Goal: Find specific page/section: Find specific page/section

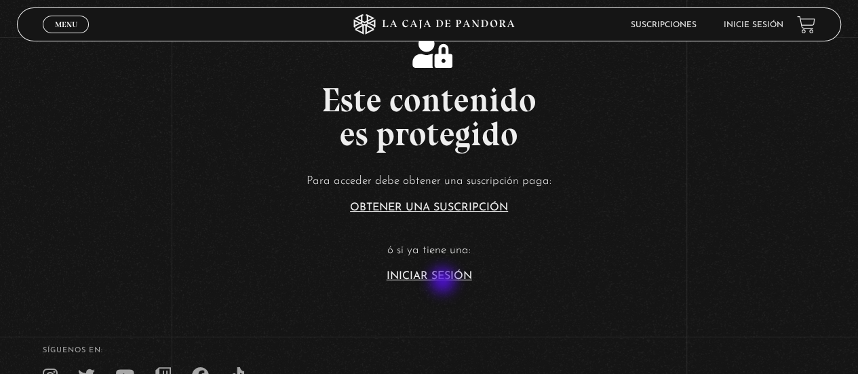
click at [447, 276] on link "Iniciar Sesión" at bounding box center [430, 276] width 86 height 11
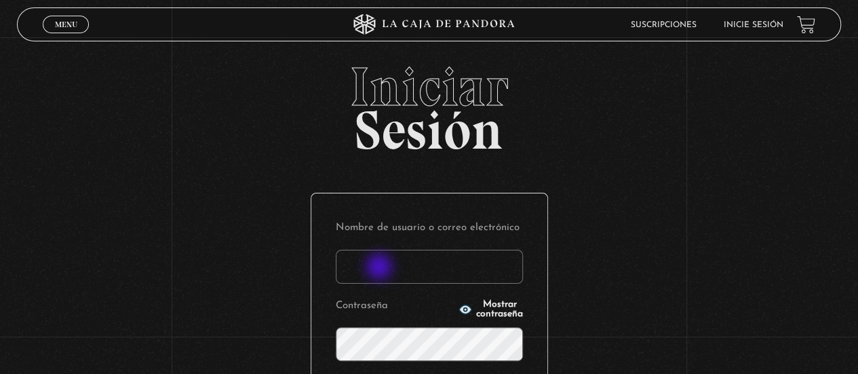
click at [381, 268] on input "Nombre de usuario o correo electrónico" at bounding box center [429, 267] width 187 height 34
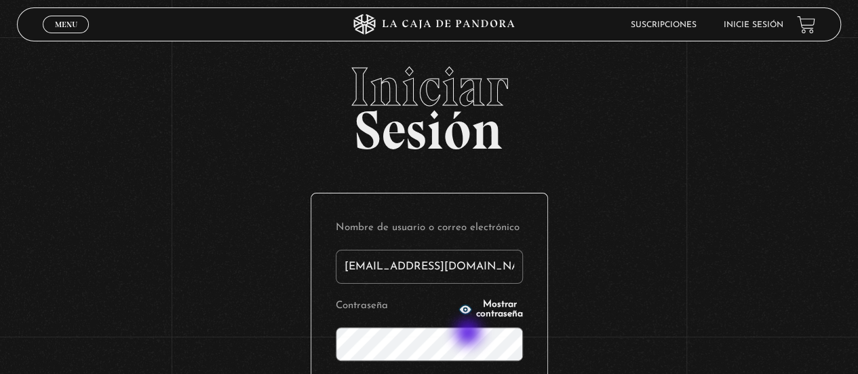
type input "[EMAIL_ADDRESS][DOMAIN_NAME]"
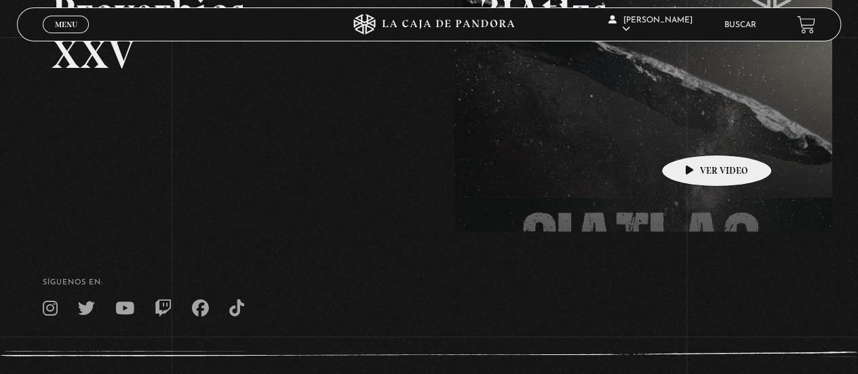
scroll to position [136, 0]
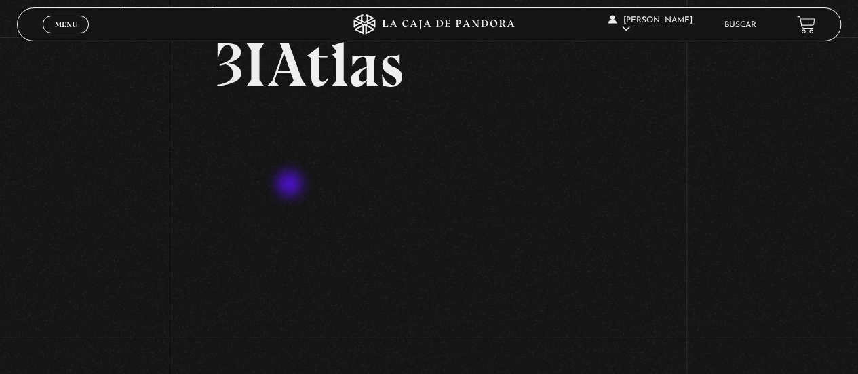
scroll to position [136, 0]
